Goal: Task Accomplishment & Management: Use online tool/utility

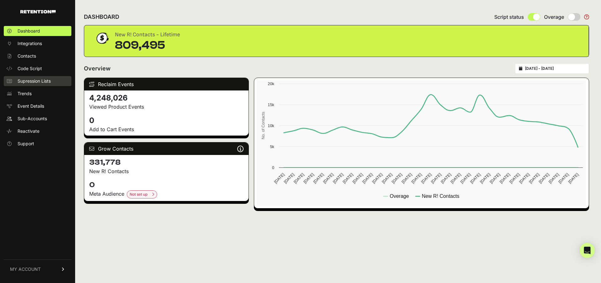
click at [34, 81] on span "Supression Lists" at bounding box center [34, 81] width 33 height 6
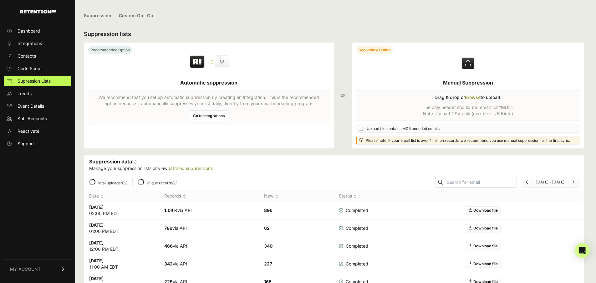
click at [472, 97] on label at bounding box center [468, 96] width 232 height 106
click at [0, 0] on input "file" at bounding box center [0, 0] width 0 height 0
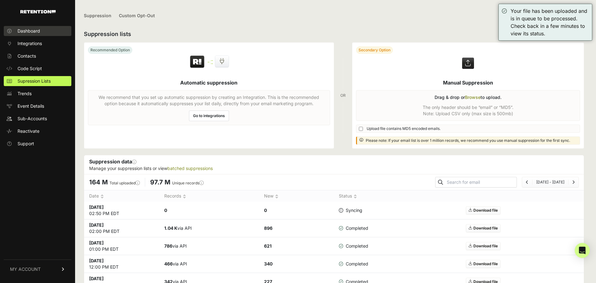
click at [29, 32] on span "Dashboard" at bounding box center [29, 31] width 23 height 6
